Goal: Information Seeking & Learning: Learn about a topic

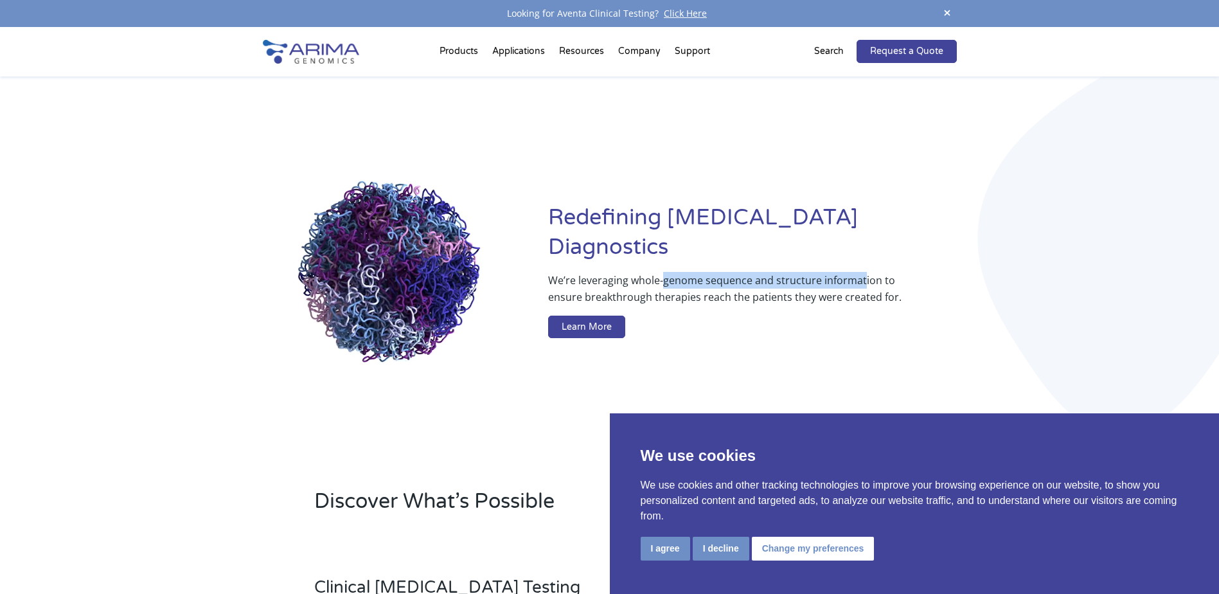
drag, startPoint x: 663, startPoint y: 265, endPoint x: 862, endPoint y: 261, distance: 199.3
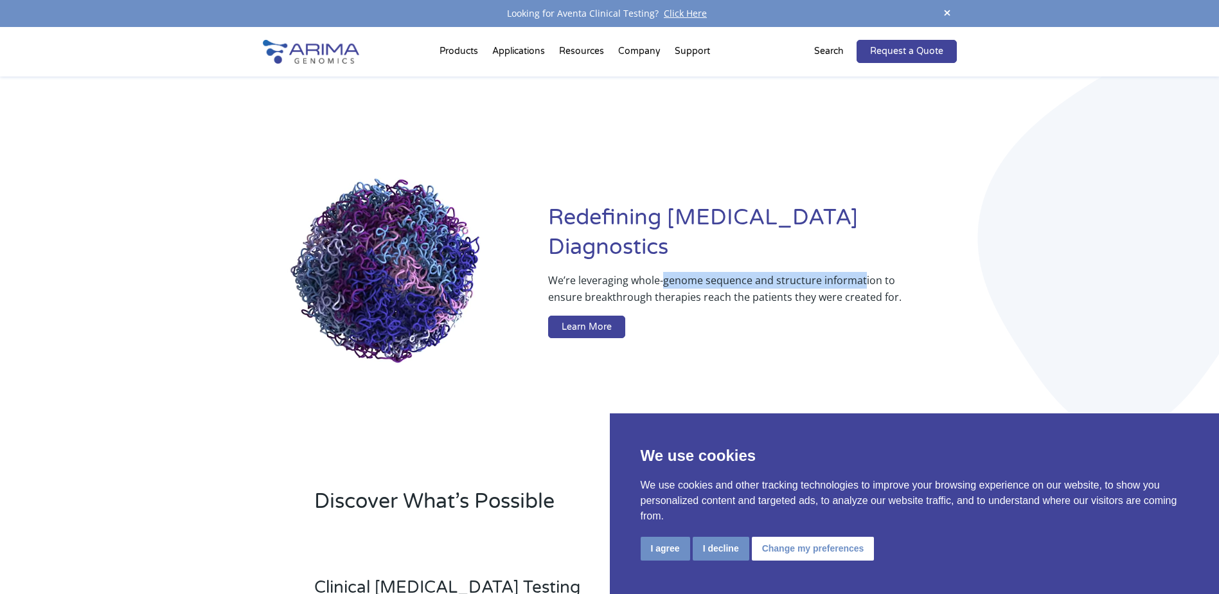
click at [862, 272] on p "We’re leveraging whole-genome sequence and structure information to ensure brea…" at bounding box center [726, 294] width 357 height 44
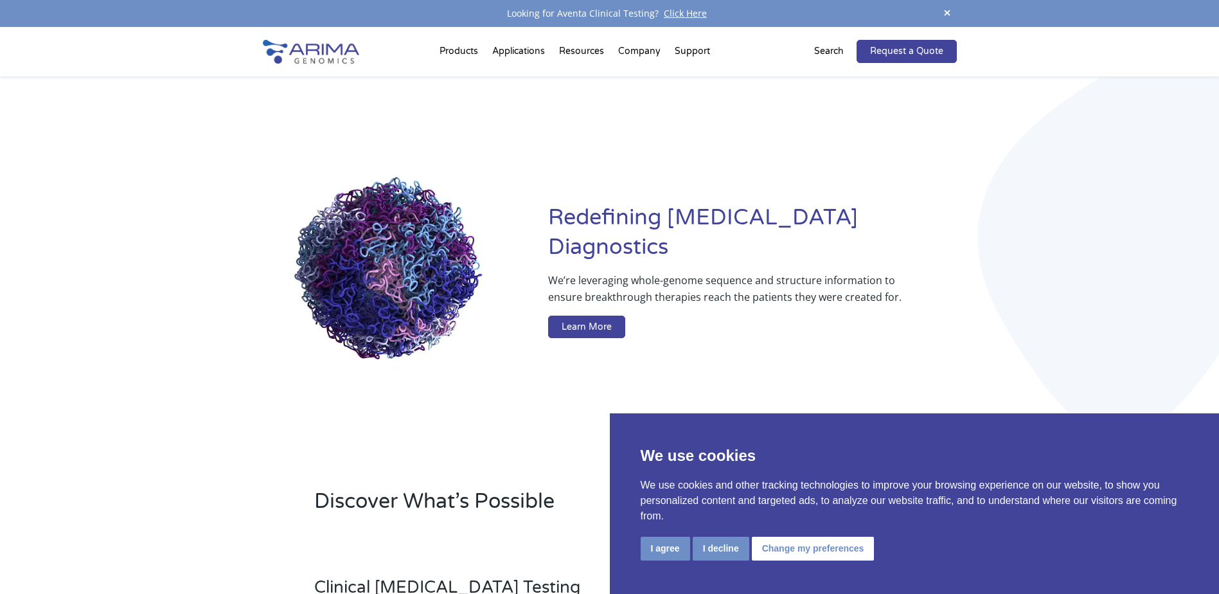
drag, startPoint x: 862, startPoint y: 261, endPoint x: 798, endPoint y: 279, distance: 66.7
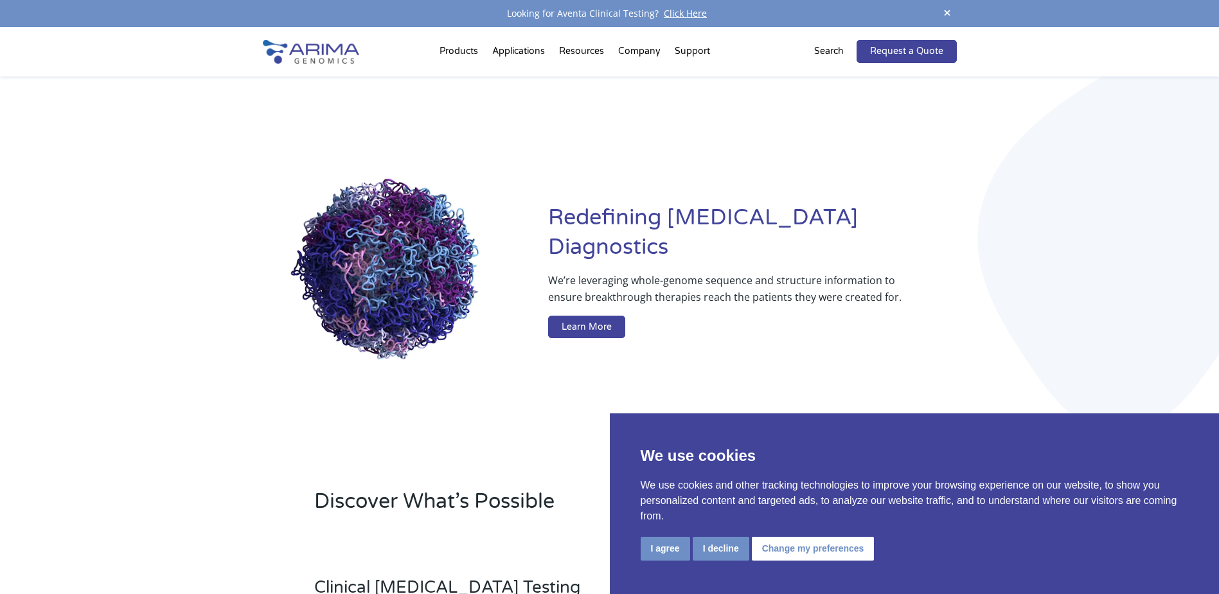
click at [803, 276] on p "We’re leveraging whole-genome sequence and structure information to ensure brea…" at bounding box center [726, 294] width 357 height 44
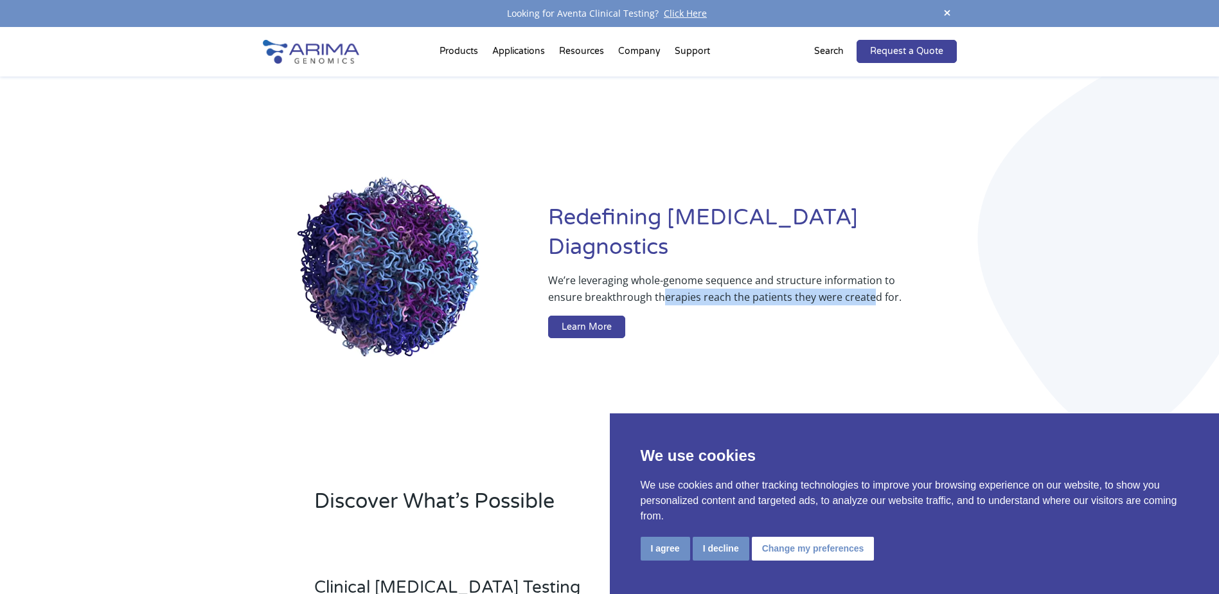
drag, startPoint x: 662, startPoint y: 279, endPoint x: 873, endPoint y: 276, distance: 210.8
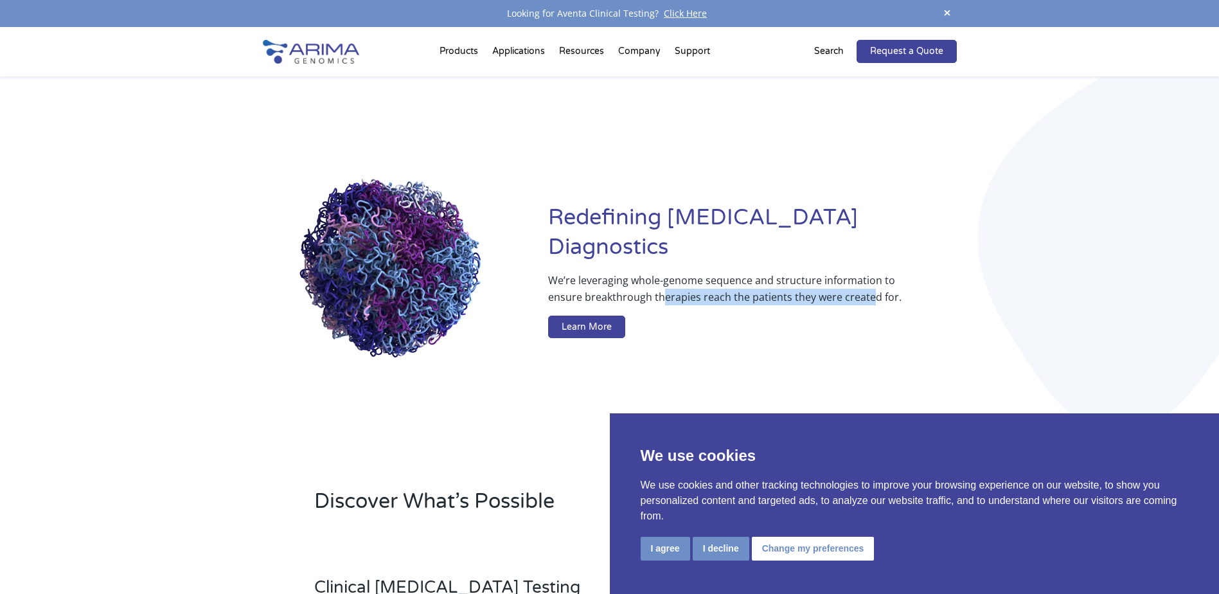
click at [873, 276] on p "We’re leveraging whole-genome sequence and structure information to ensure brea…" at bounding box center [726, 294] width 357 height 44
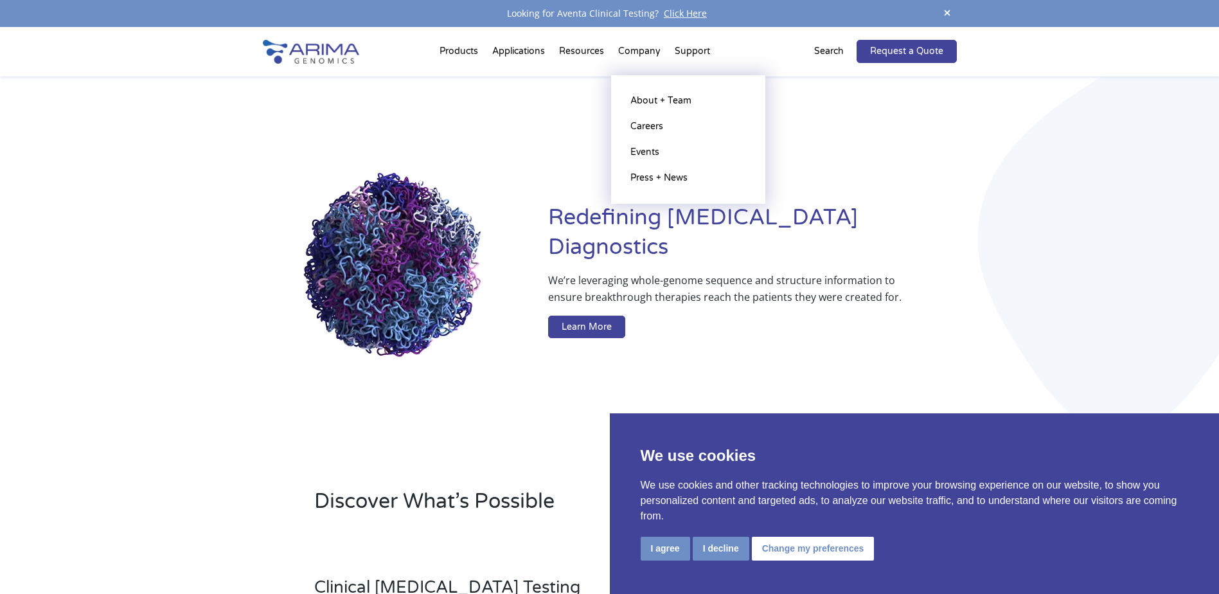
click at [634, 49] on li "Company About + Team Careers Events Press + News" at bounding box center [639, 54] width 57 height 44
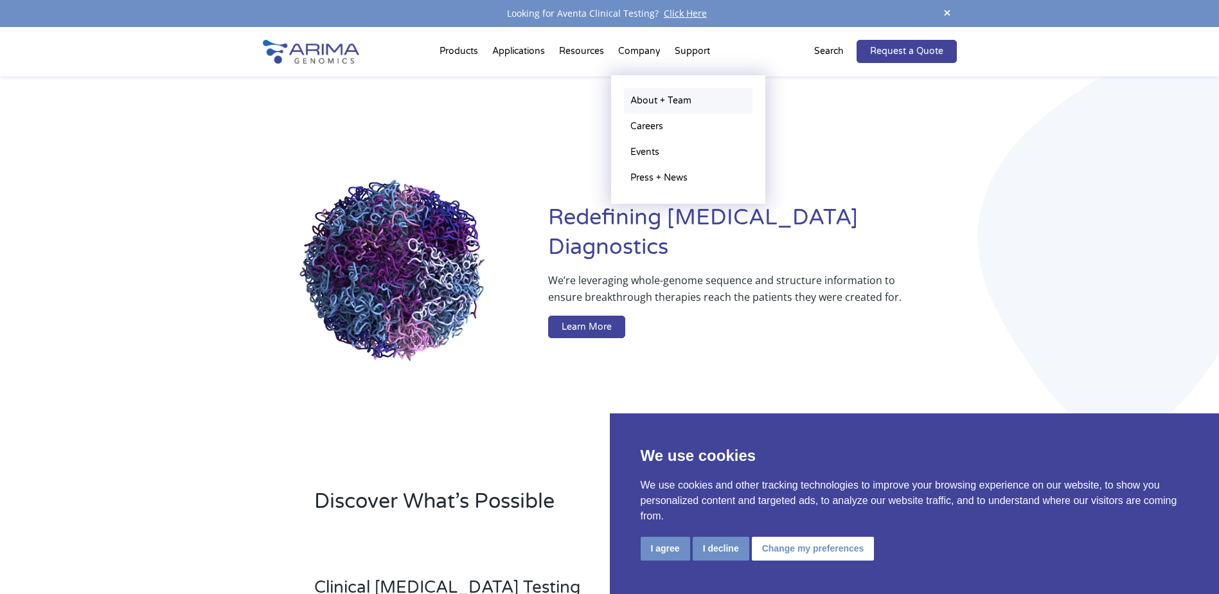
click at [660, 98] on link "About + Team" at bounding box center [688, 101] width 129 height 26
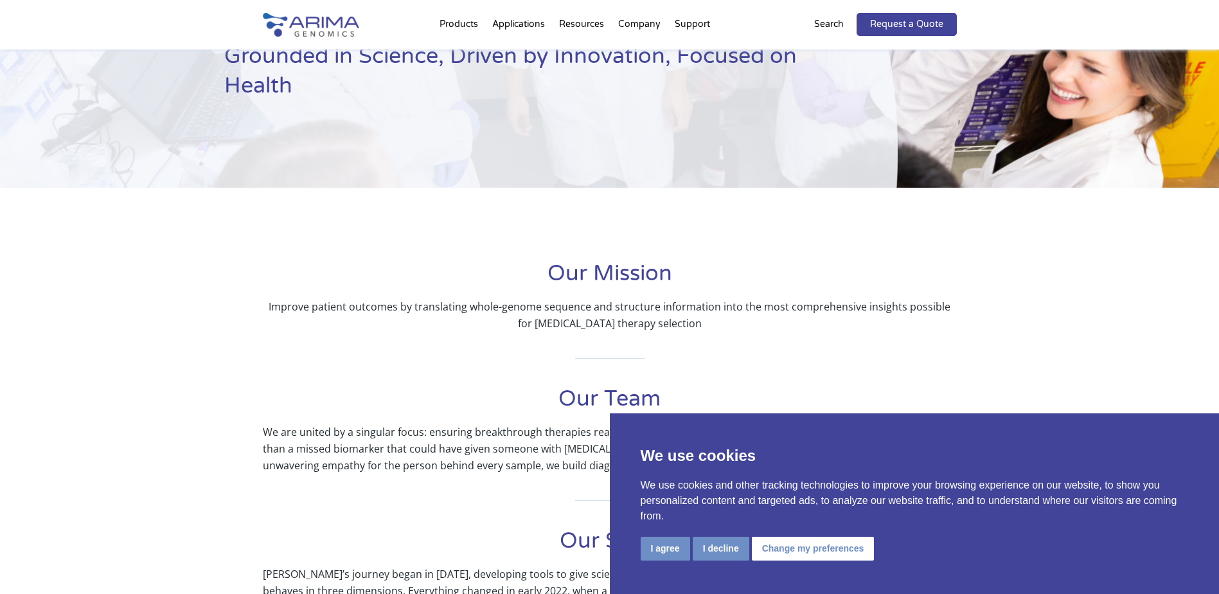
scroll to position [103, 0]
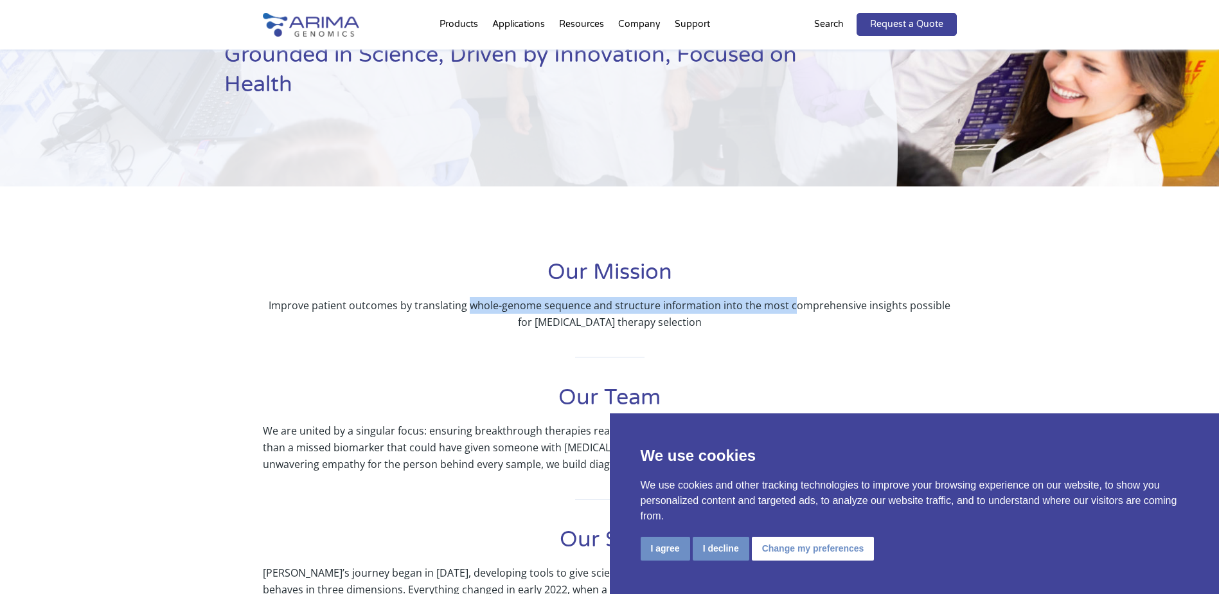
drag, startPoint x: 466, startPoint y: 306, endPoint x: 801, endPoint y: 304, distance: 335.5
click at [801, 304] on p "Improve patient outcomes by translating whole-genome sequence and structure inf…" at bounding box center [610, 313] width 694 height 33
click at [400, 298] on p "Improve patient outcomes by translating whole-genome sequence and structure inf…" at bounding box center [610, 313] width 694 height 33
drag, startPoint x: 462, startPoint y: 305, endPoint x: 900, endPoint y: 304, distance: 437.7
click at [900, 304] on p "Improve patient outcomes by translating whole-genome sequence and structure inf…" at bounding box center [610, 313] width 694 height 33
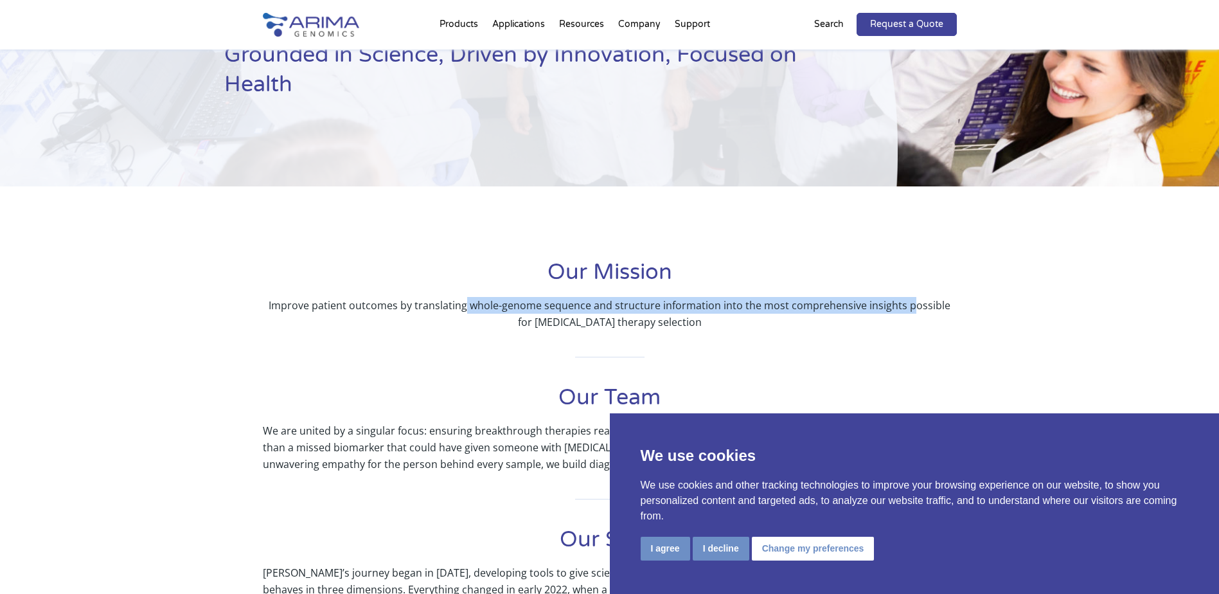
click at [524, 306] on p "Improve patient outcomes by translating whole-genome sequence and structure inf…" at bounding box center [610, 313] width 694 height 33
drag, startPoint x: 409, startPoint y: 298, endPoint x: 769, endPoint y: 298, distance: 359.3
click at [769, 298] on p "Improve patient outcomes by translating whole-genome sequence and structure inf…" at bounding box center [610, 313] width 694 height 33
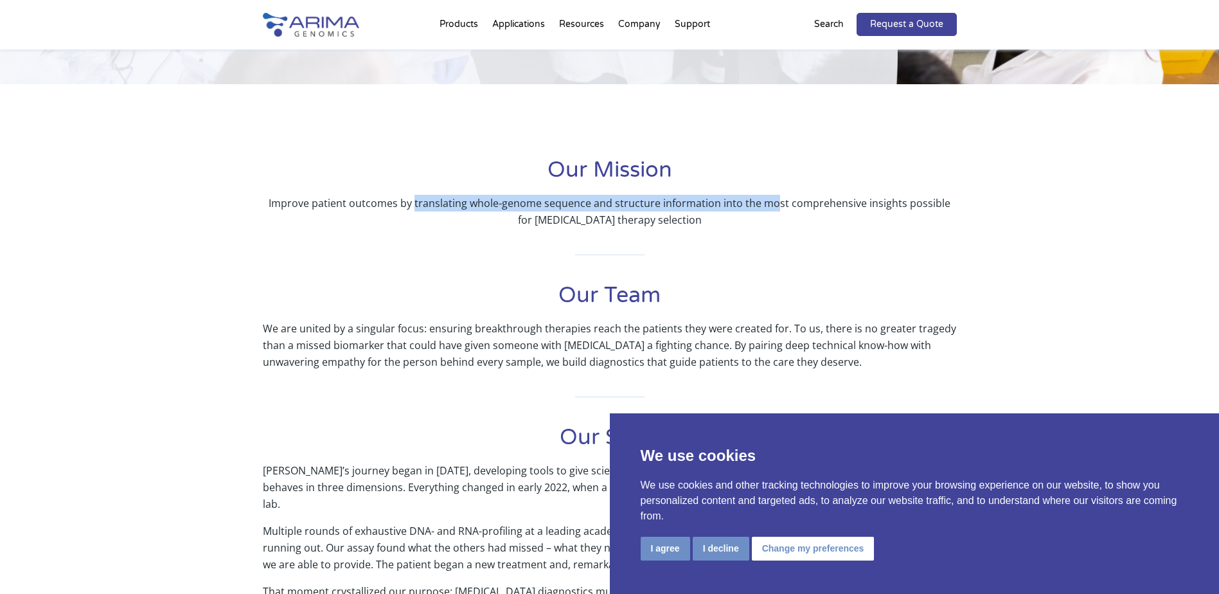
scroll to position [206, 0]
click at [813, 206] on p "Improve patient outcomes by translating whole-genome sequence and structure inf…" at bounding box center [610, 210] width 694 height 33
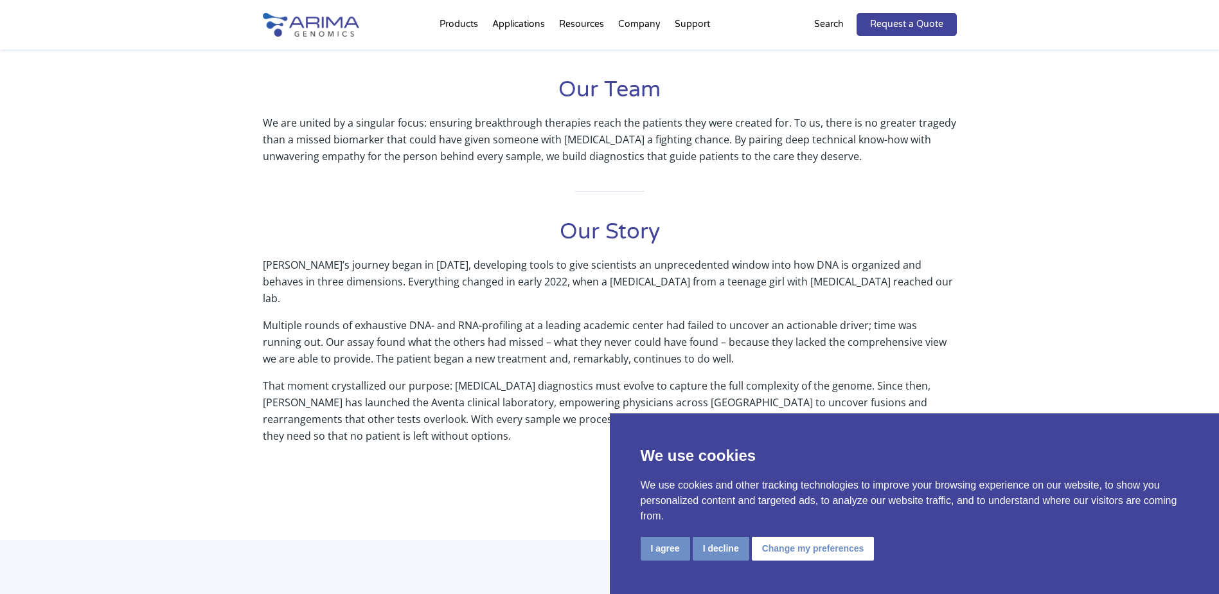
scroll to position [411, 0]
drag, startPoint x: 519, startPoint y: 368, endPoint x: 719, endPoint y: 362, distance: 200.6
click at [719, 377] on p "That moment crystallized our purpose: cancer diagnostics must evolve to capture…" at bounding box center [610, 415] width 694 height 77
drag, startPoint x: 719, startPoint y: 362, endPoint x: 492, endPoint y: 328, distance: 230.1
click at [470, 329] on p "Multiple rounds of exhaustive DNA- and RNA-profiling at a leading academic cent…" at bounding box center [610, 346] width 694 height 60
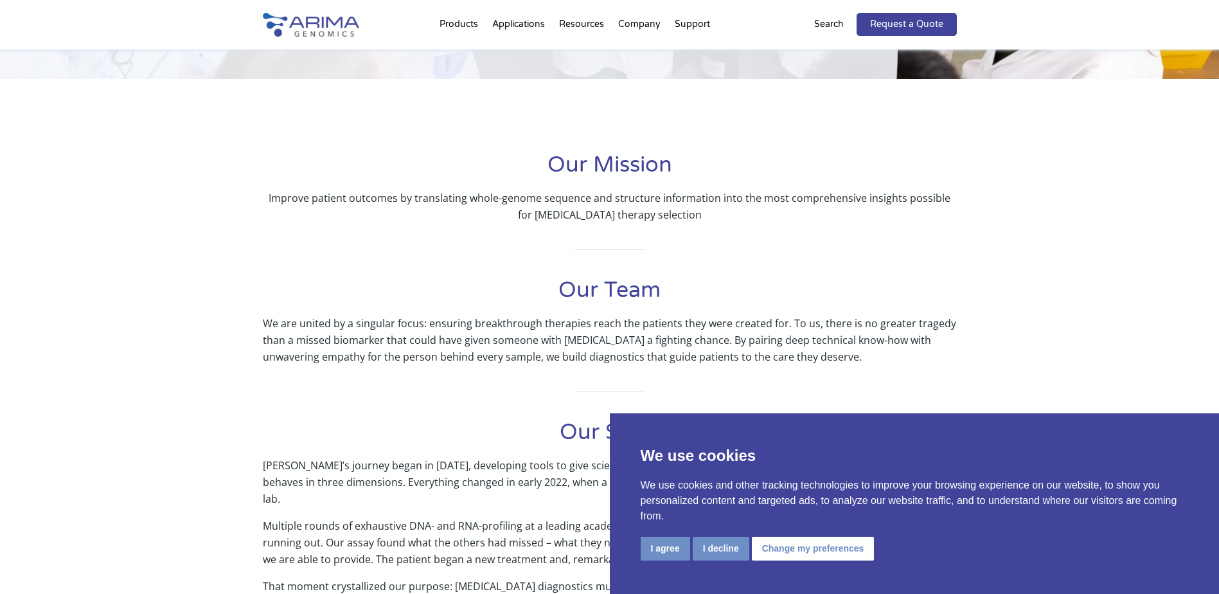
scroll to position [206, 0]
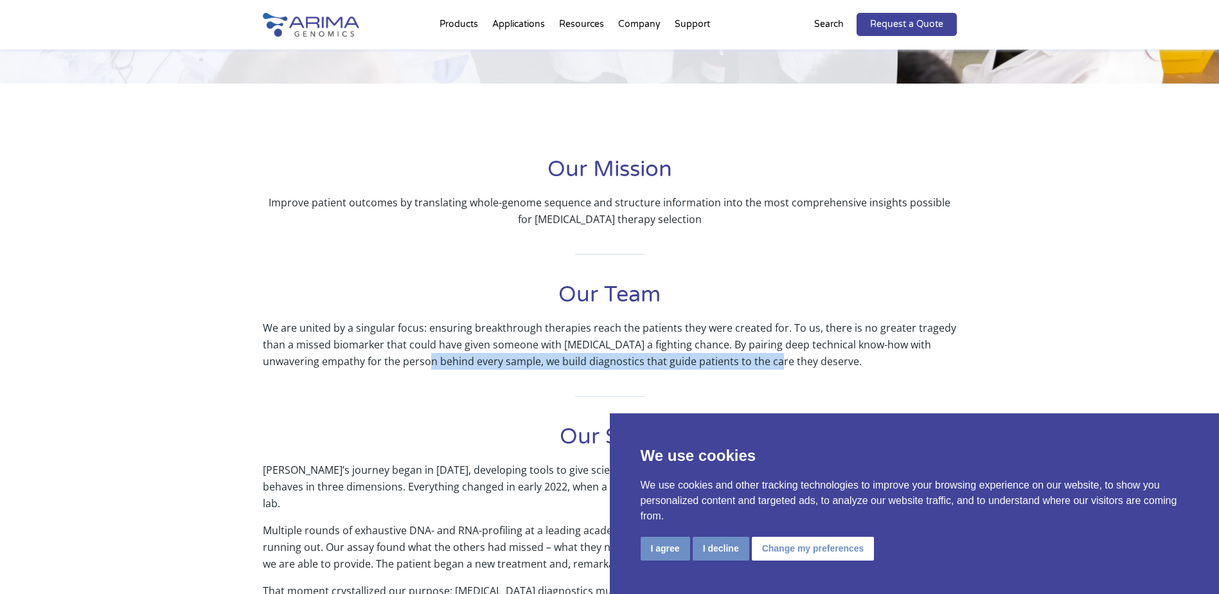
drag, startPoint x: 411, startPoint y: 361, endPoint x: 756, endPoint y: 361, distance: 345.1
click at [756, 361] on p "We are united by a singular focus: ensuring breakthrough therapies reach the pa…" at bounding box center [610, 344] width 694 height 50
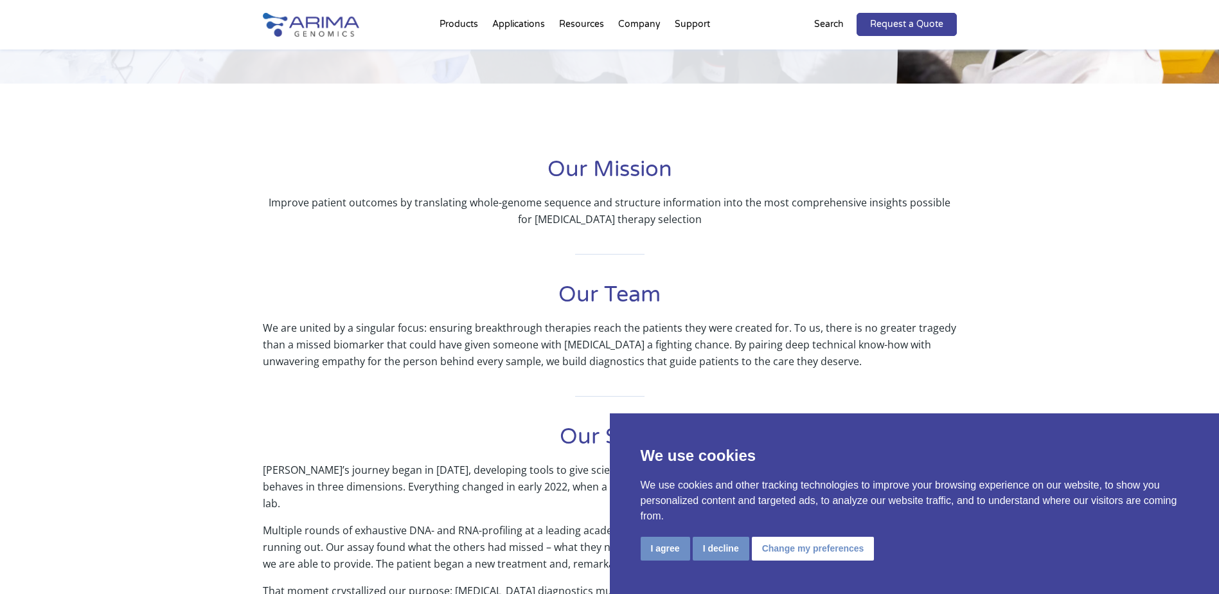
drag, startPoint x: 756, startPoint y: 361, endPoint x: 634, endPoint y: 341, distance: 123.7
click at [634, 341] on p "We are united by a singular focus: ensuring breakthrough therapies reach the pa…" at bounding box center [610, 344] width 694 height 50
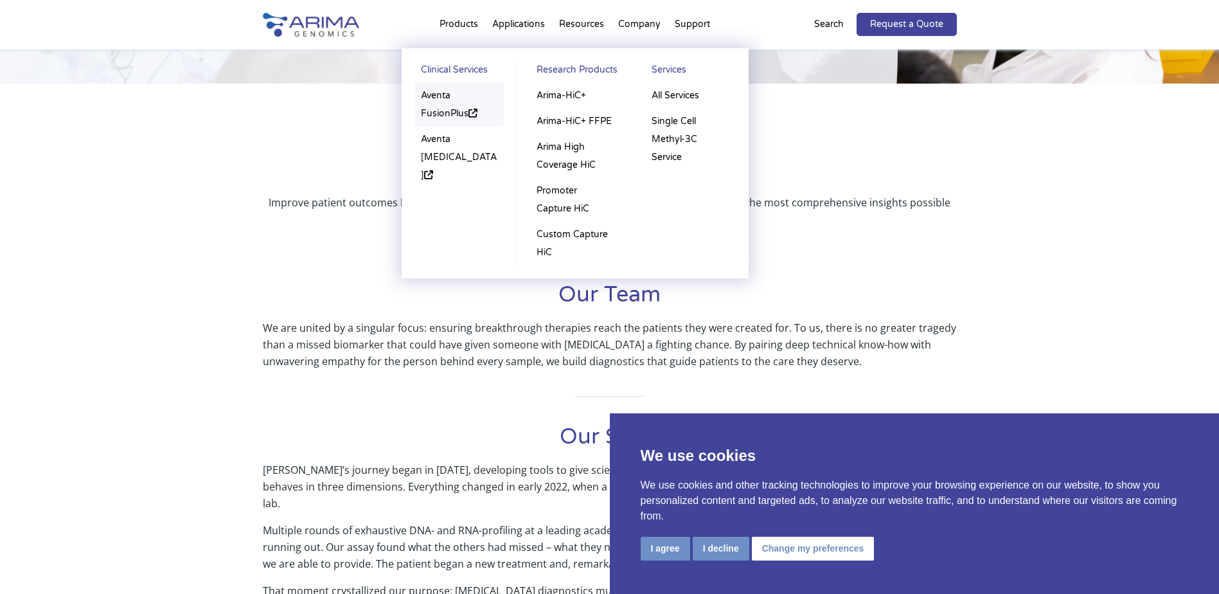
click at [448, 96] on link "Aventa FusionPlus" at bounding box center [460, 105] width 90 height 44
click at [566, 72] on link "Research Products" at bounding box center [574, 72] width 89 height 22
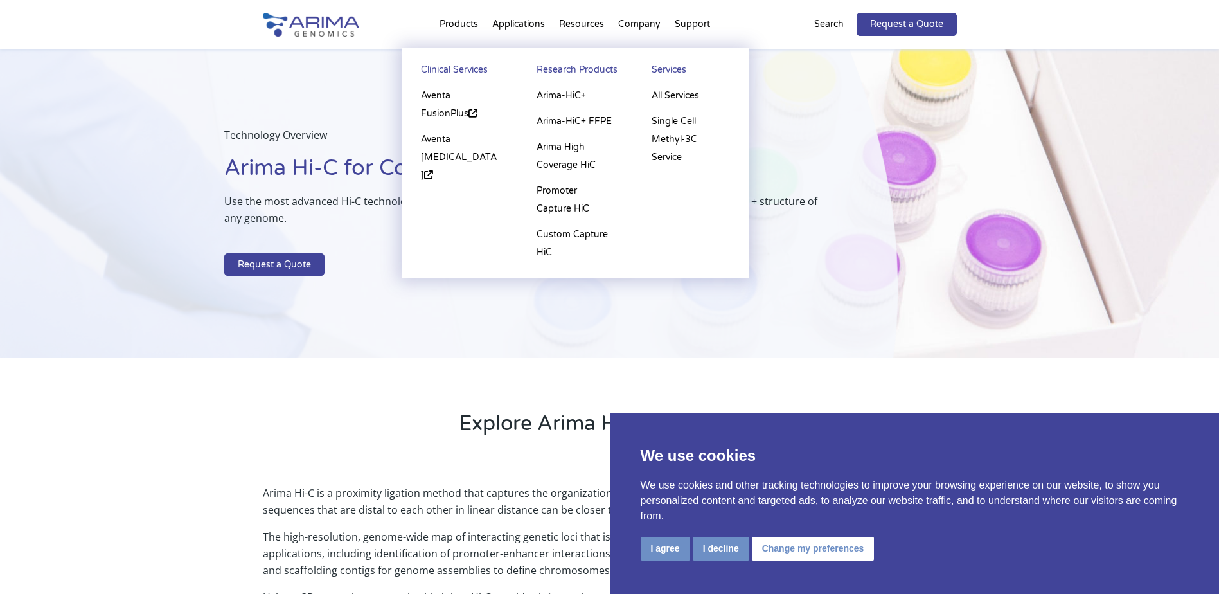
click at [668, 71] on link "Services" at bounding box center [690, 72] width 90 height 22
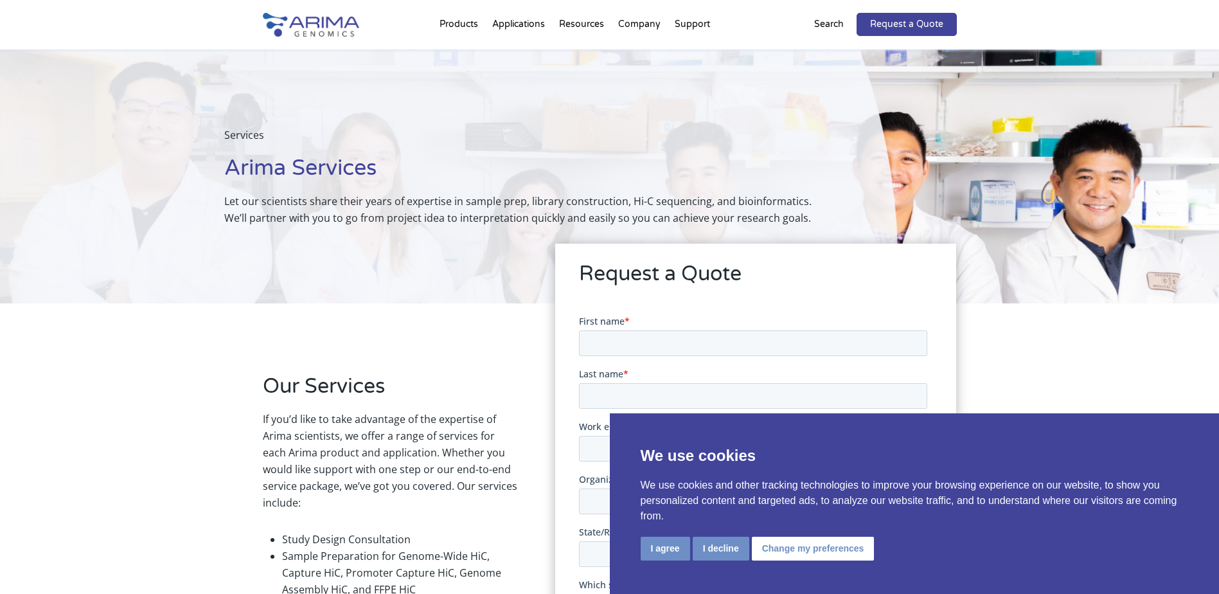
click at [430, 388] on h2 "Our Services" at bounding box center [390, 391] width 255 height 39
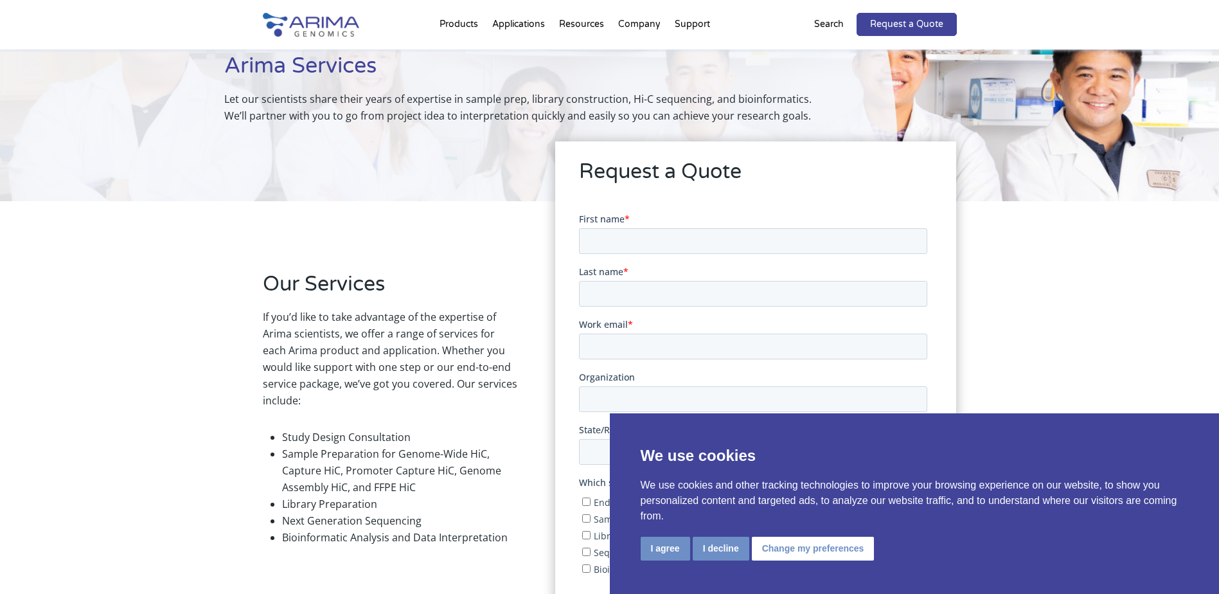
scroll to position [103, 0]
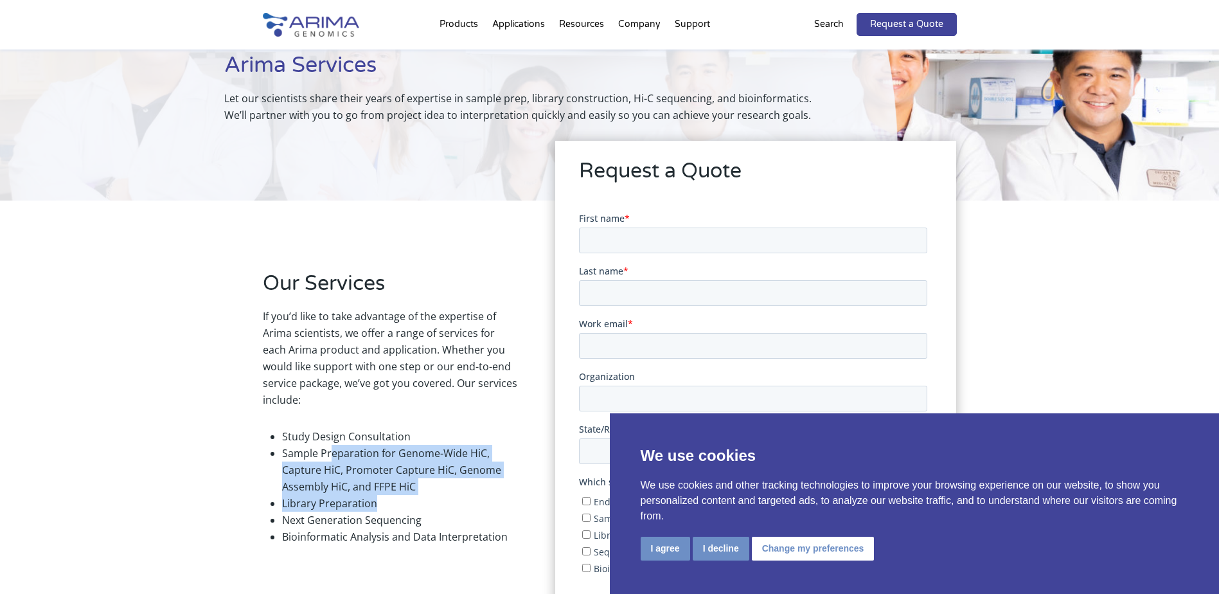
drag, startPoint x: 332, startPoint y: 447, endPoint x: 468, endPoint y: 505, distance: 148.0
click at [468, 505] on ul "Study Design Consultation Sample Preparation for Genome-Wide HiC, Capture HiC, …" at bounding box center [390, 486] width 255 height 137
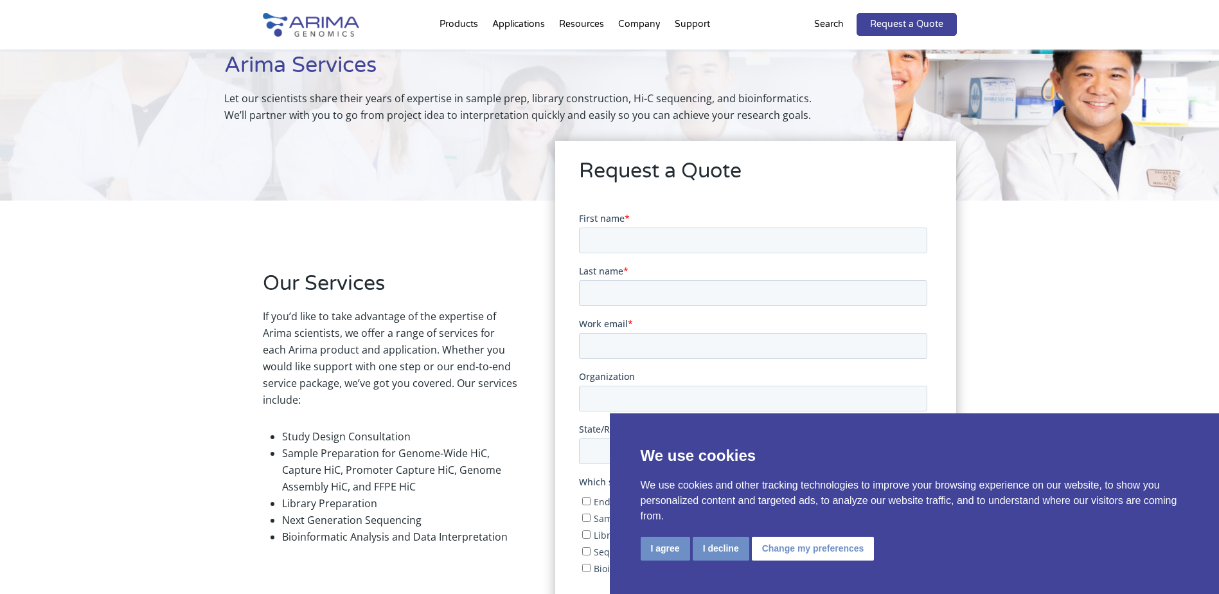
drag, startPoint x: 468, startPoint y: 505, endPoint x: 429, endPoint y: 505, distance: 39.2
click at [425, 514] on li "Next Generation Sequencing" at bounding box center [399, 520] width 235 height 17
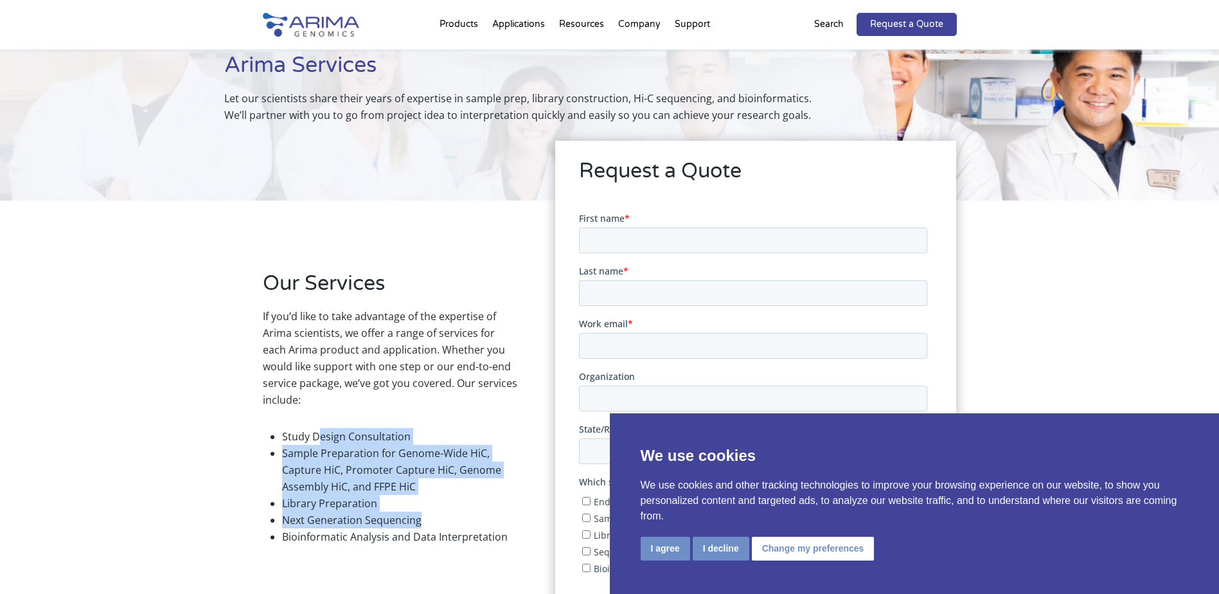
drag, startPoint x: 427, startPoint y: 515, endPoint x: 319, endPoint y: 442, distance: 130.0
click at [319, 442] on ul "Study Design Consultation Sample Preparation for Genome-Wide HiC, Capture HiC, …" at bounding box center [390, 486] width 255 height 137
drag, startPoint x: 319, startPoint y: 442, endPoint x: 440, endPoint y: 503, distance: 135.4
click at [422, 490] on li "Sample Preparation for Genome-Wide HiC, Capture HiC, Promoter Capture HiC, Geno…" at bounding box center [399, 470] width 235 height 50
